Goal: Task Accomplishment & Management: Use online tool/utility

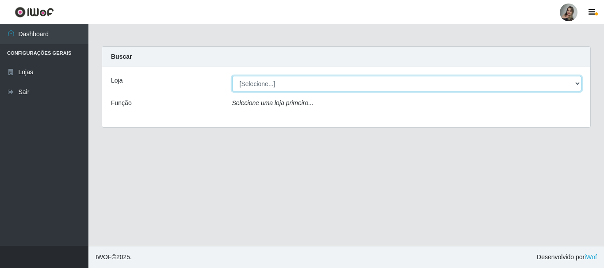
click at [563, 84] on select "[Selecione...] Supermercado Sao Francisco - Amarante" at bounding box center [407, 83] width 350 height 15
select select "383"
click at [232, 76] on select "[Selecione...] Supermercado Sao Francisco - Amarante" at bounding box center [407, 83] width 350 height 15
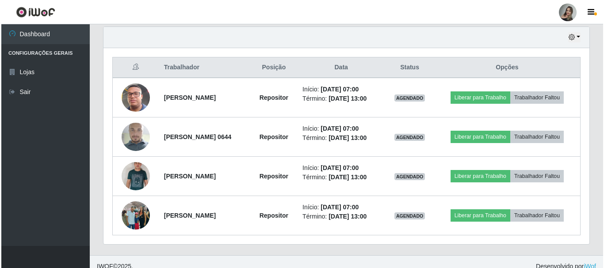
scroll to position [442047, 441745]
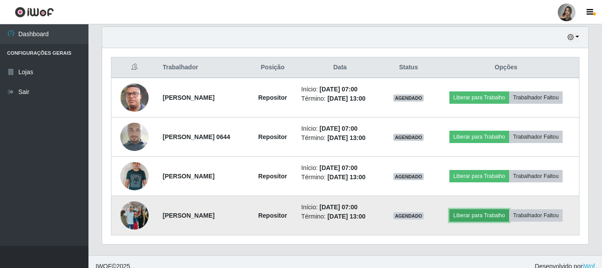
click at [465, 217] on button "Liberar para Trabalho" at bounding box center [479, 216] width 60 height 12
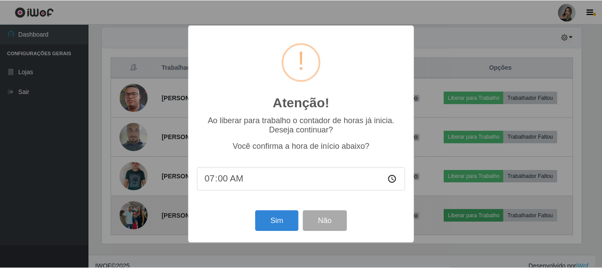
scroll to position [184, 482]
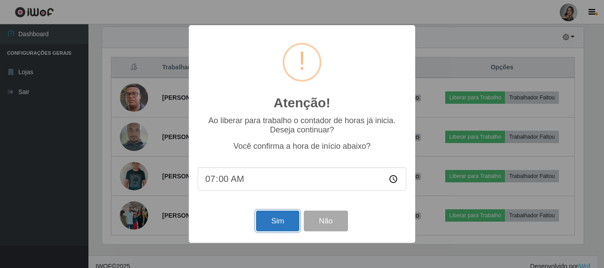
click at [284, 222] on button "Sim" at bounding box center [277, 221] width 43 height 21
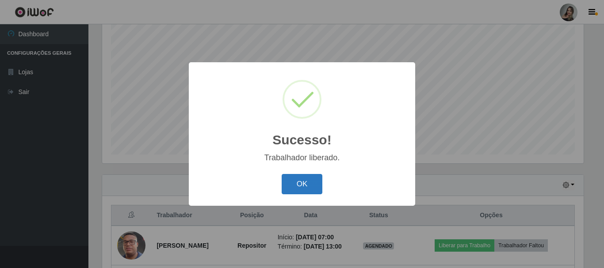
click at [301, 185] on button "OK" at bounding box center [302, 184] width 41 height 21
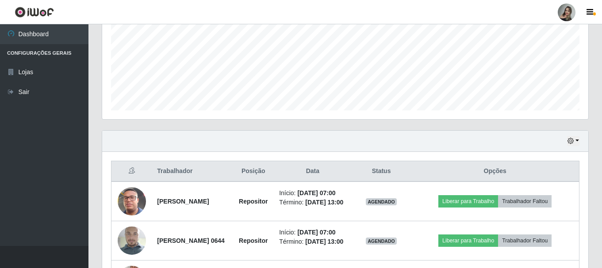
scroll to position [338, 0]
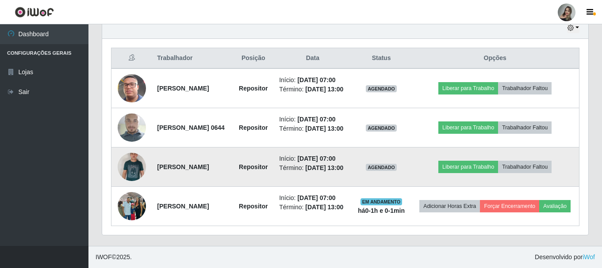
click at [128, 159] on img at bounding box center [132, 167] width 28 height 45
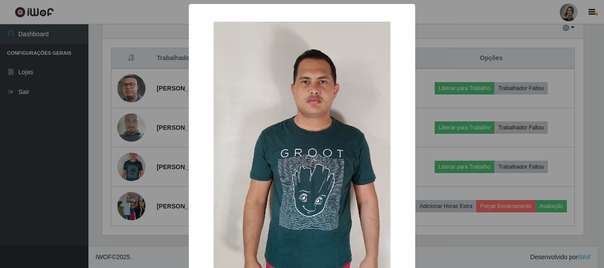
click at [144, 144] on div "× OK Cancel" at bounding box center [302, 134] width 604 height 268
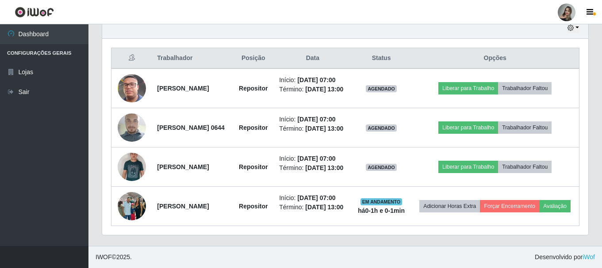
scroll to position [184, 486]
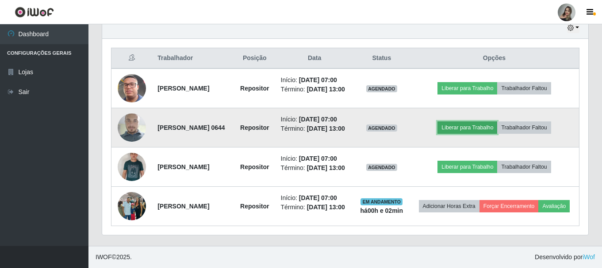
click at [465, 122] on button "Liberar para Trabalho" at bounding box center [467, 128] width 60 height 12
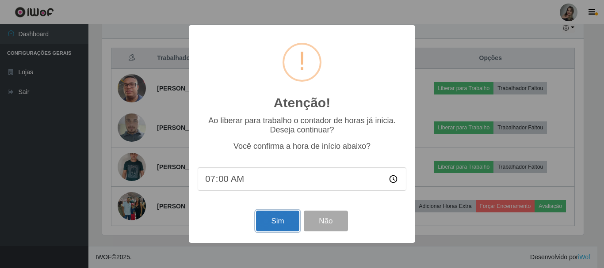
click at [275, 224] on button "Sim" at bounding box center [277, 221] width 43 height 21
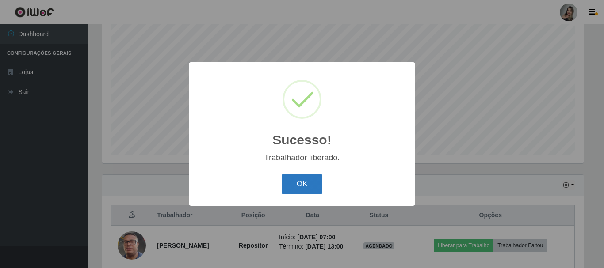
click at [300, 184] on button "OK" at bounding box center [302, 184] width 41 height 21
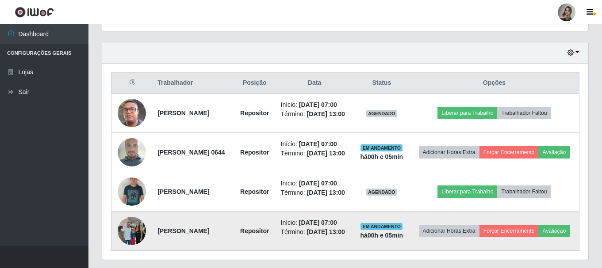
scroll to position [338, 0]
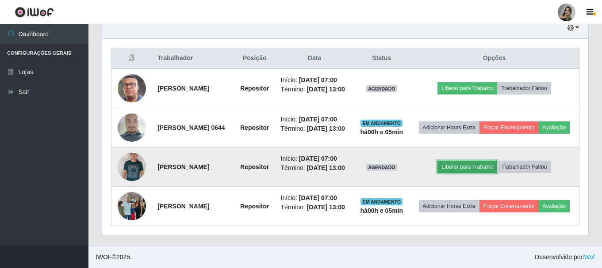
click at [482, 161] on button "Liberar para Trabalho" at bounding box center [467, 167] width 60 height 12
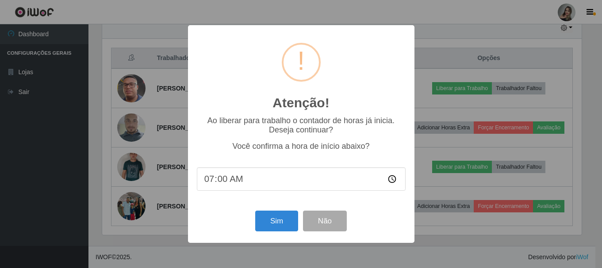
scroll to position [184, 482]
click at [233, 183] on input "07:00" at bounding box center [302, 179] width 209 height 23
click at [221, 180] on input "07:00" at bounding box center [302, 179] width 209 height 23
type input "07:04"
click at [260, 223] on button "Sim" at bounding box center [277, 221] width 43 height 21
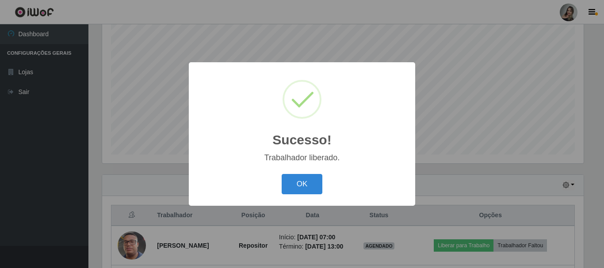
click at [279, 187] on div "OK Cancel" at bounding box center [302, 184] width 209 height 25
click at [288, 185] on button "OK" at bounding box center [302, 184] width 41 height 21
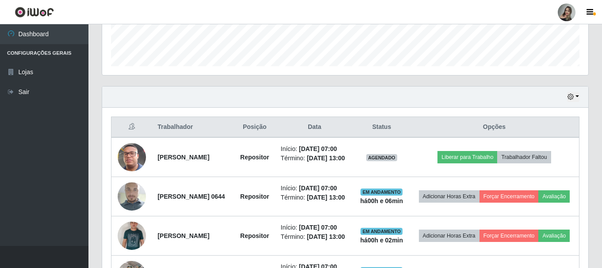
scroll to position [338, 0]
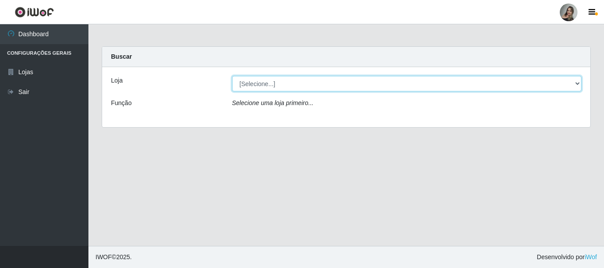
click at [253, 85] on select "[Selecione...] Supermercado Sao Francisco - Amarante" at bounding box center [407, 83] width 350 height 15
select select "383"
click at [232, 76] on select "[Selecione...] Supermercado Sao Francisco - Amarante" at bounding box center [407, 83] width 350 height 15
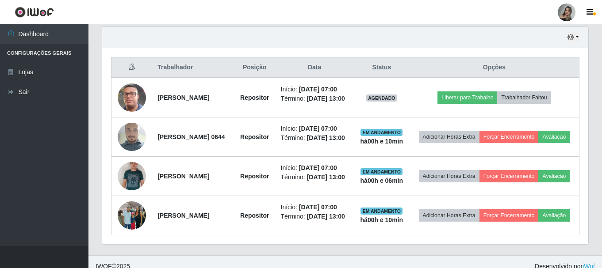
scroll to position [345, 0]
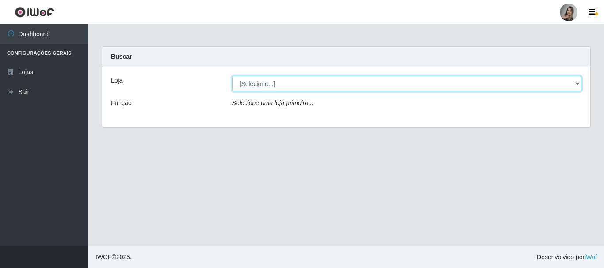
click at [319, 82] on select "[Selecione...] Supermercado Sao Francisco - Amarante" at bounding box center [407, 83] width 350 height 15
select select "383"
click at [232, 76] on select "[Selecione...] Supermercado Sao Francisco - Amarante" at bounding box center [407, 83] width 350 height 15
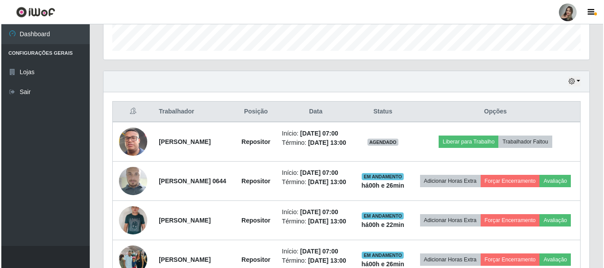
scroll to position [345, 0]
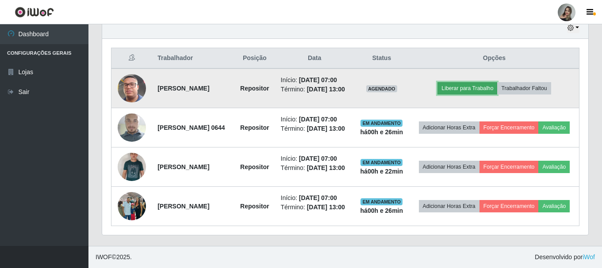
click at [466, 82] on button "Liberar para Trabalho" at bounding box center [467, 88] width 60 height 12
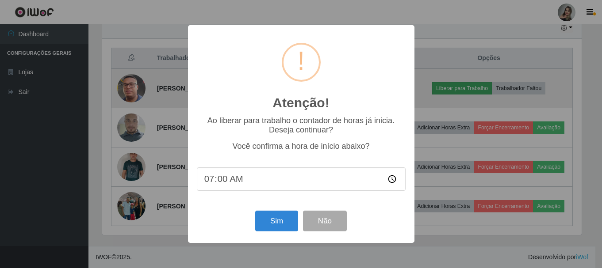
scroll to position [184, 482]
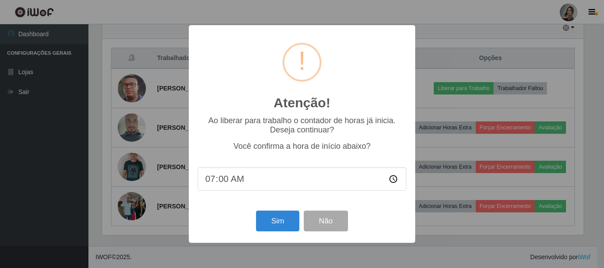
click at [224, 186] on input "07:00" at bounding box center [302, 179] width 209 height 23
type input "07:10"
click at [274, 229] on button "Sim" at bounding box center [277, 221] width 43 height 21
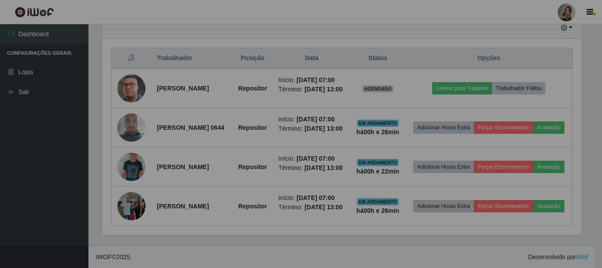
scroll to position [184, 486]
